Goal: Information Seeking & Learning: Understand process/instructions

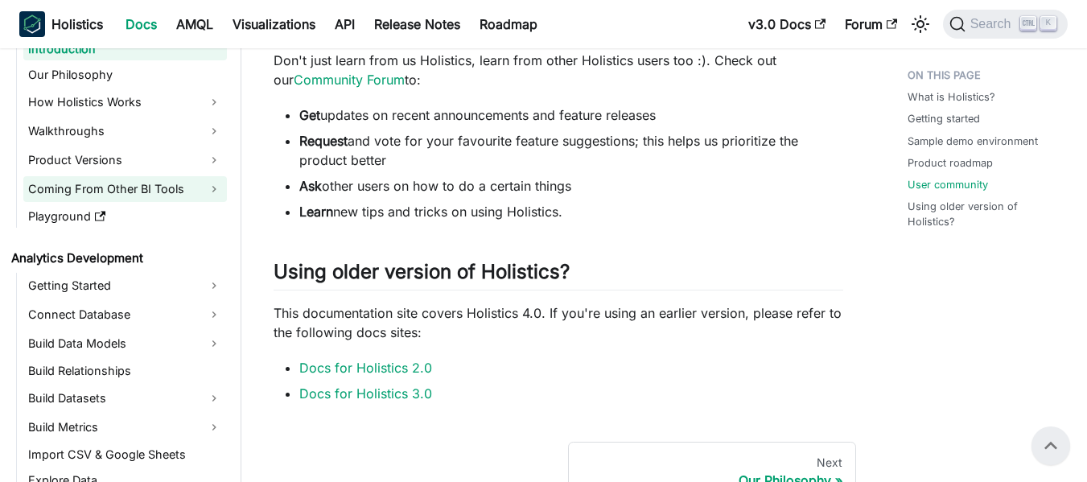
scroll to position [161, 0]
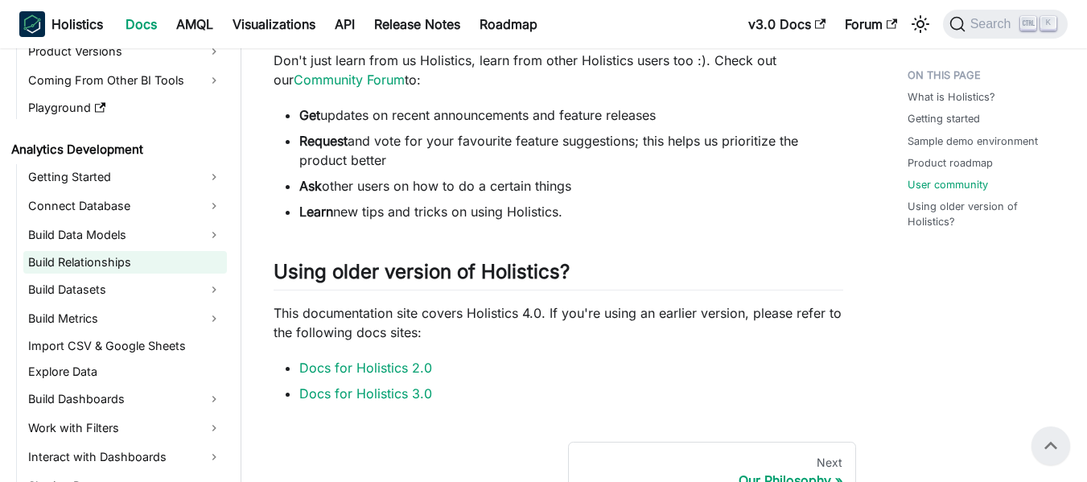
click at [93, 262] on link "Build Relationships" at bounding box center [125, 262] width 204 height 23
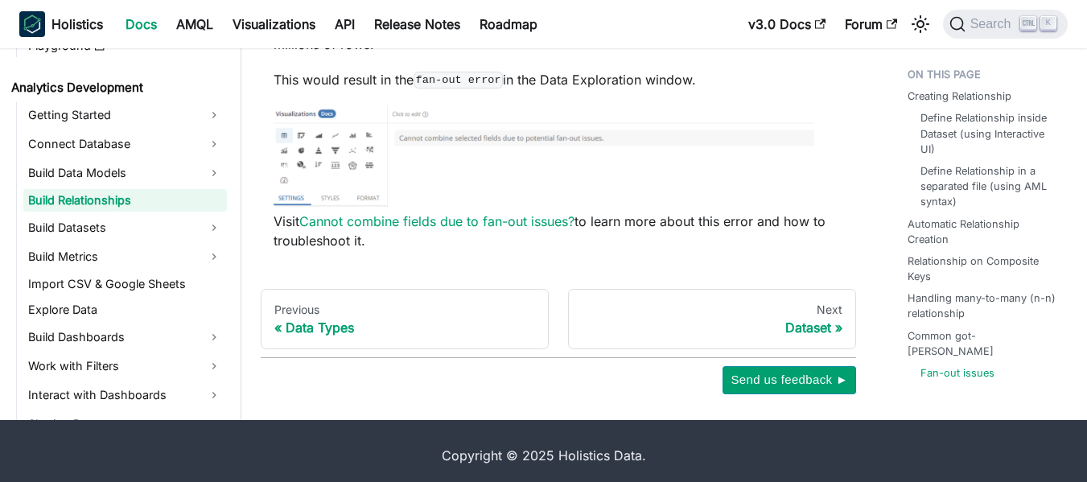
scroll to position [4120, 0]
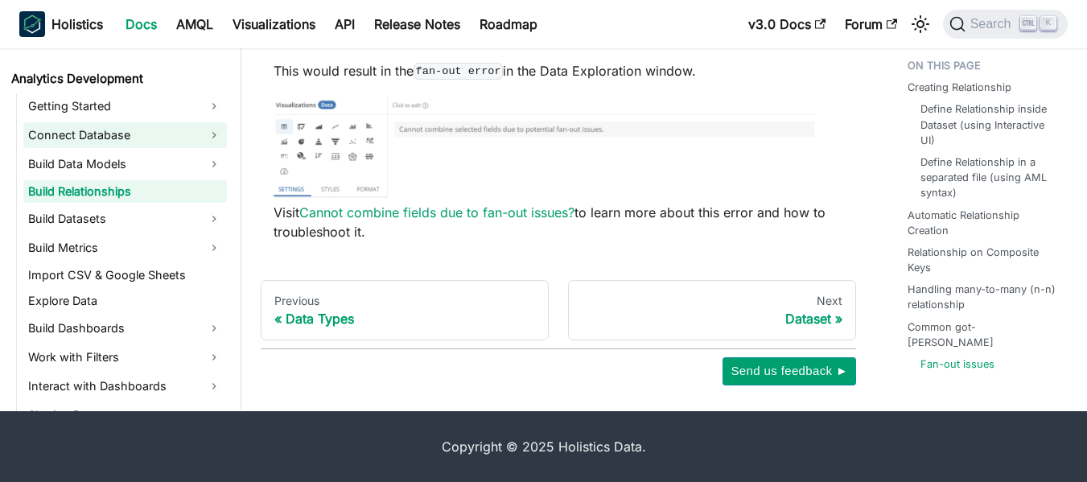
click at [122, 135] on link "Connect Database" at bounding box center [125, 135] width 204 height 26
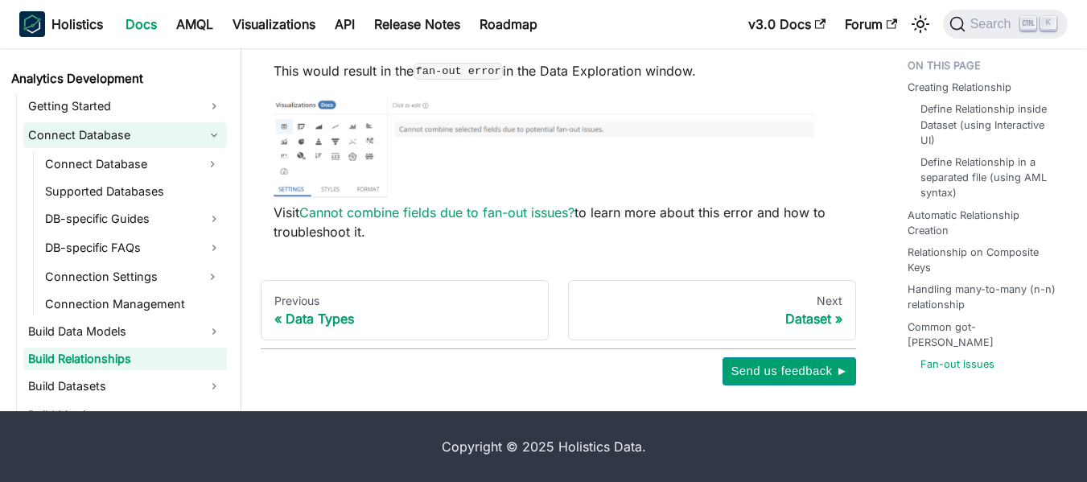
click at [129, 124] on link "Connect Database" at bounding box center [125, 135] width 204 height 26
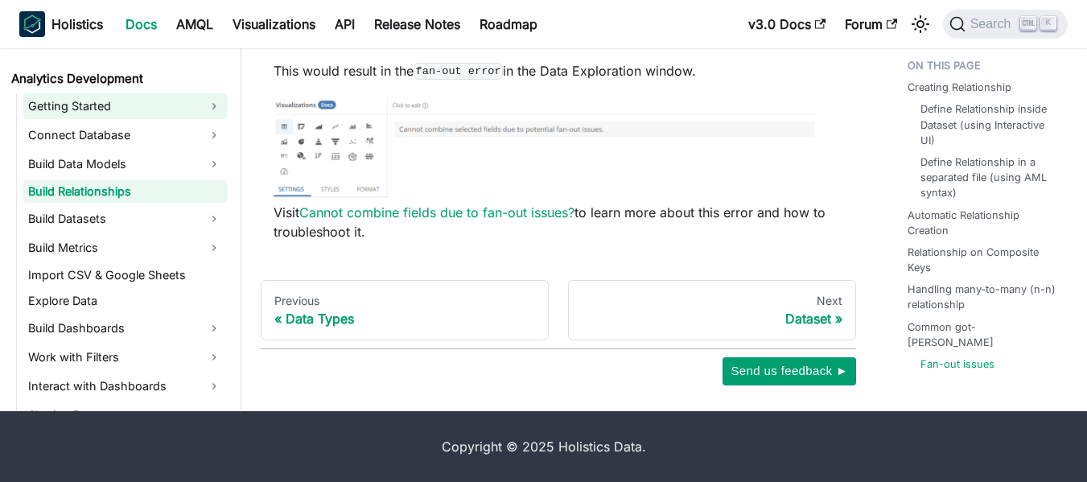
click at [139, 94] on link "Getting Started" at bounding box center [125, 106] width 204 height 26
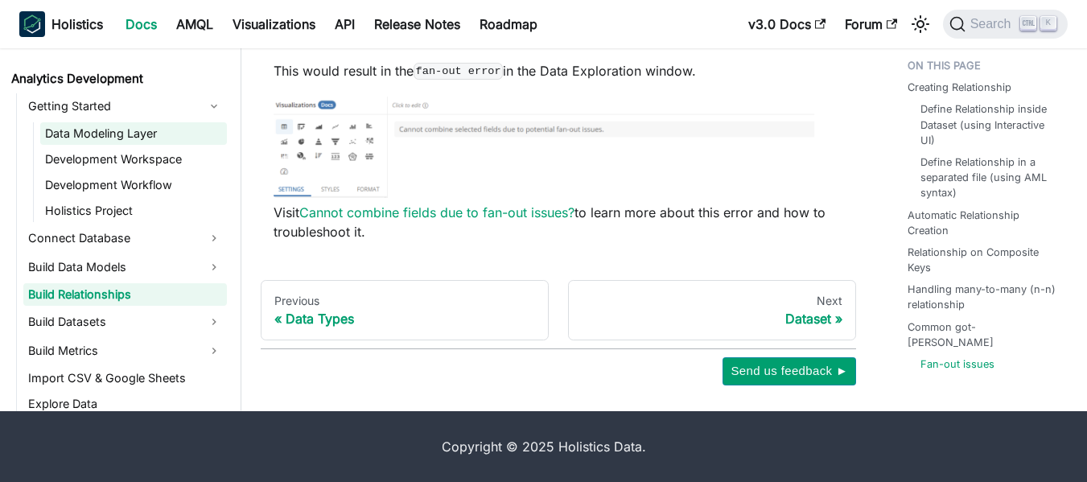
click at [148, 134] on link "Data Modeling Layer" at bounding box center [133, 133] width 187 height 23
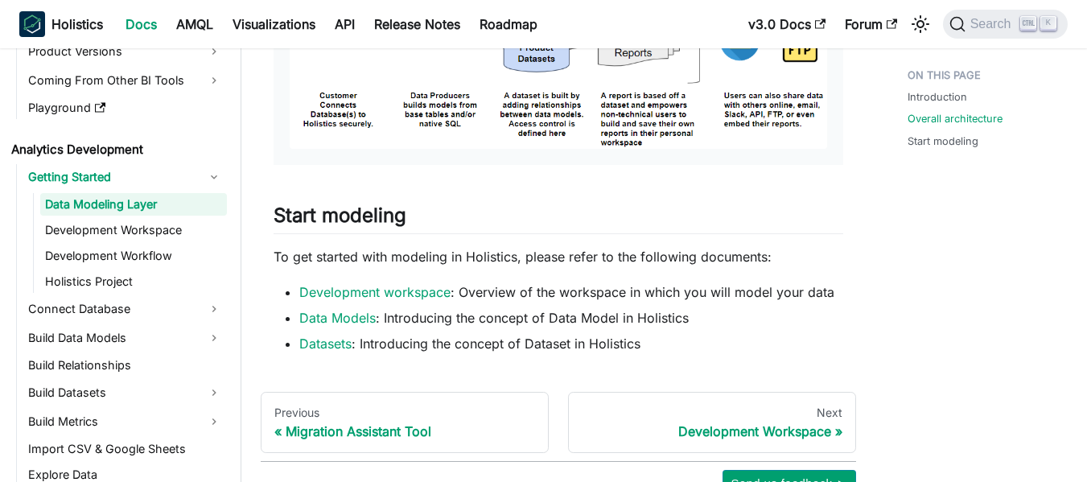
scroll to position [1081, 0]
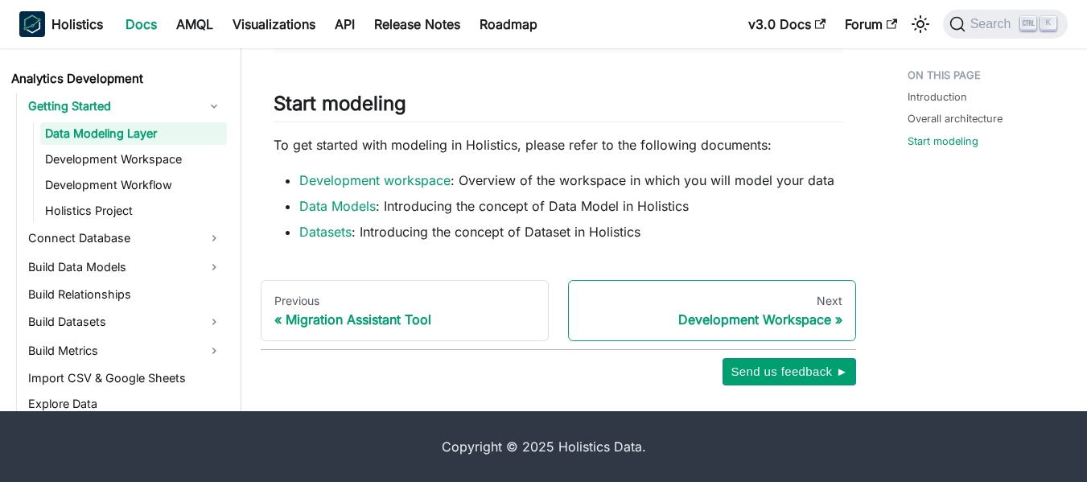
click at [755, 337] on link "Next Development Workspace" at bounding box center [712, 310] width 288 height 61
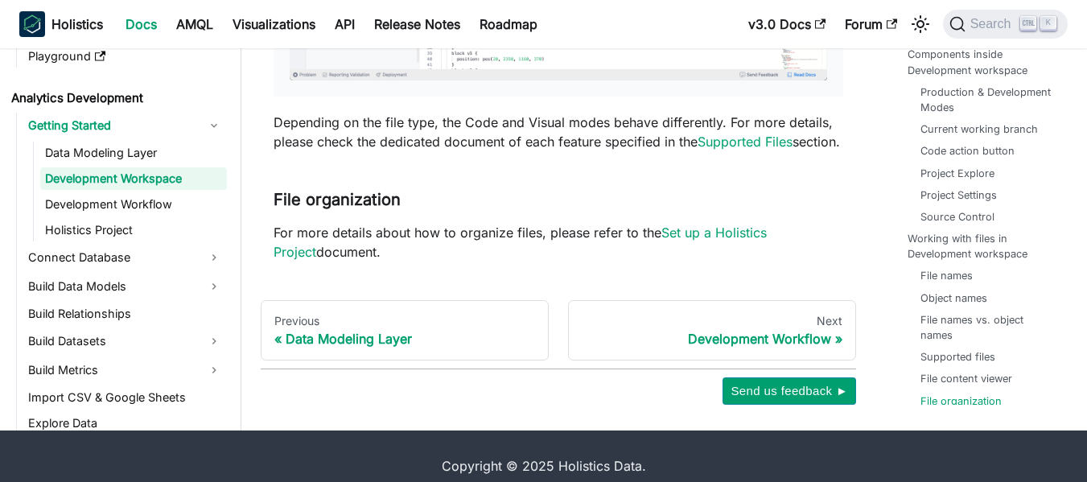
scroll to position [6436, 0]
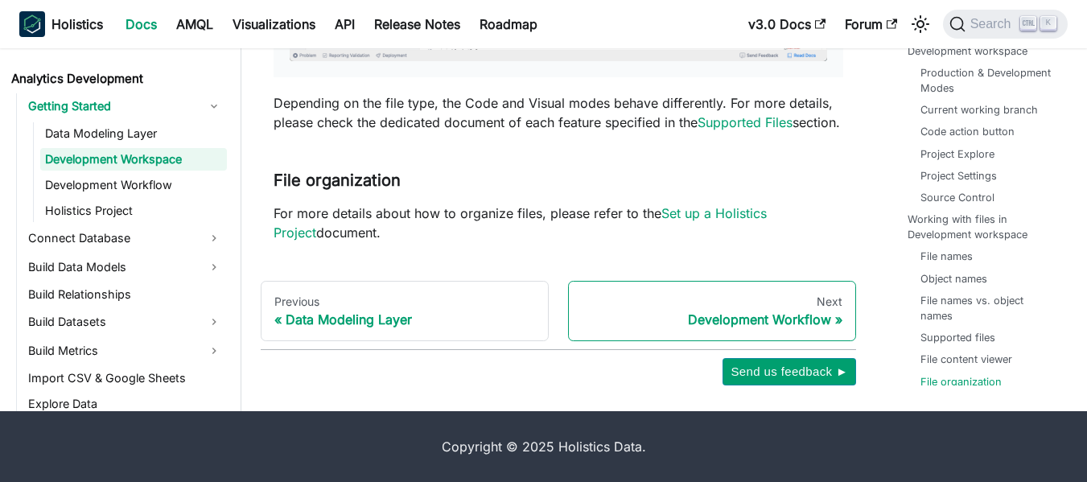
click at [637, 305] on div "Next" at bounding box center [712, 301] width 261 height 14
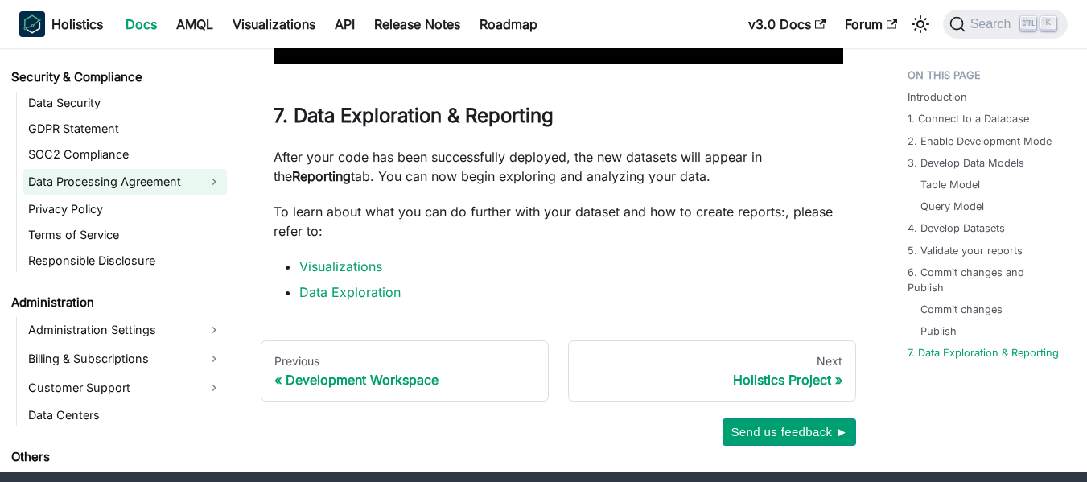
scroll to position [2070, 0]
